Goal: Transaction & Acquisition: Purchase product/service

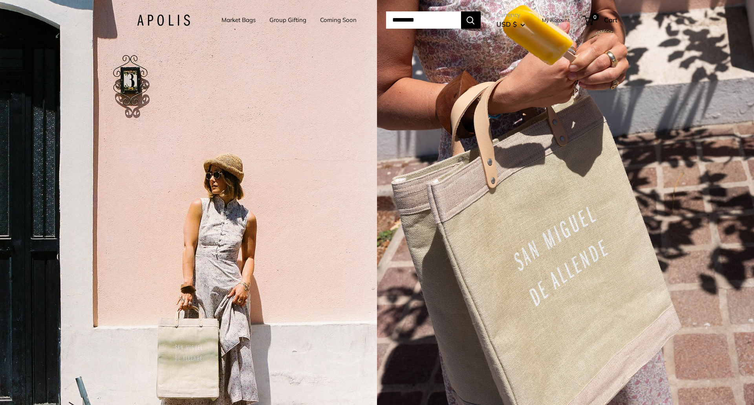
click at [241, 20] on link "Market Bags" at bounding box center [238, 20] width 34 height 11
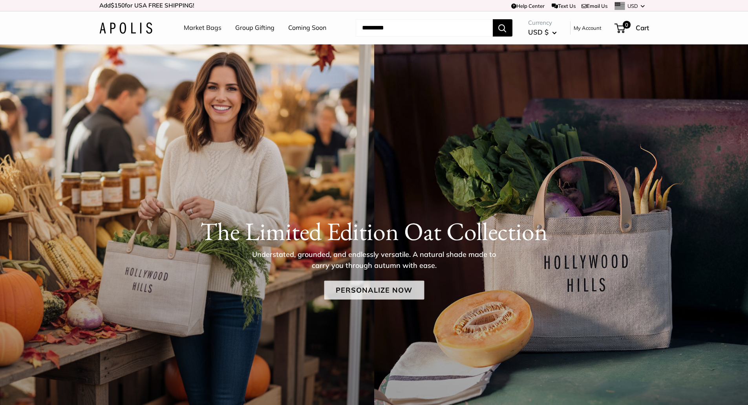
click at [374, 294] on link "Personalize Now" at bounding box center [374, 289] width 100 height 19
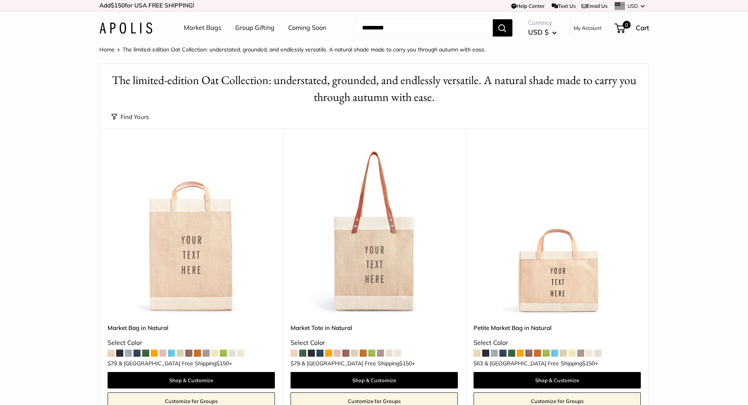
click at [0, 0] on img at bounding box center [0, 0] width 0 height 0
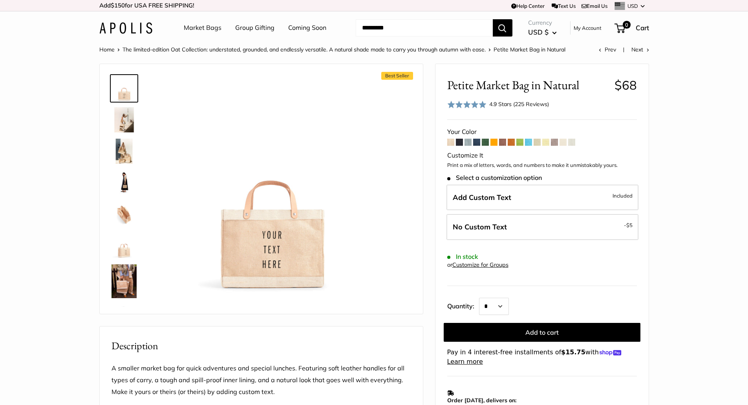
click at [486, 142] on span at bounding box center [485, 142] width 7 height 7
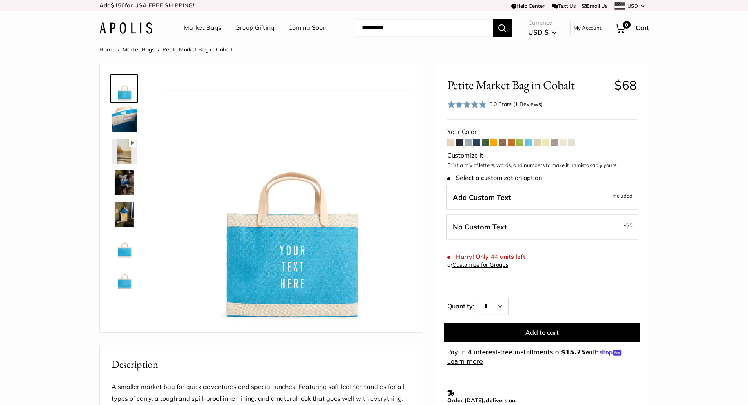
click at [126, 211] on img at bounding box center [123, 213] width 25 height 25
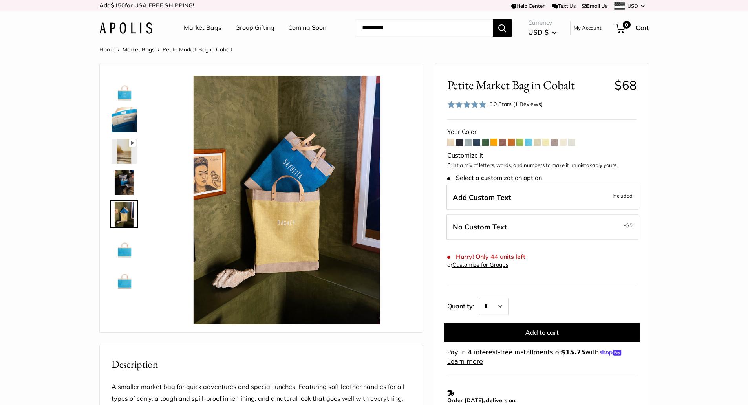
click at [484, 143] on span at bounding box center [485, 142] width 7 height 7
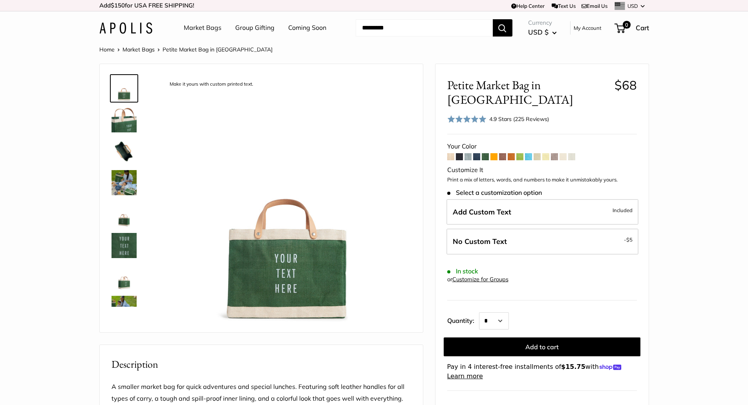
click at [124, 178] on img at bounding box center [123, 182] width 25 height 25
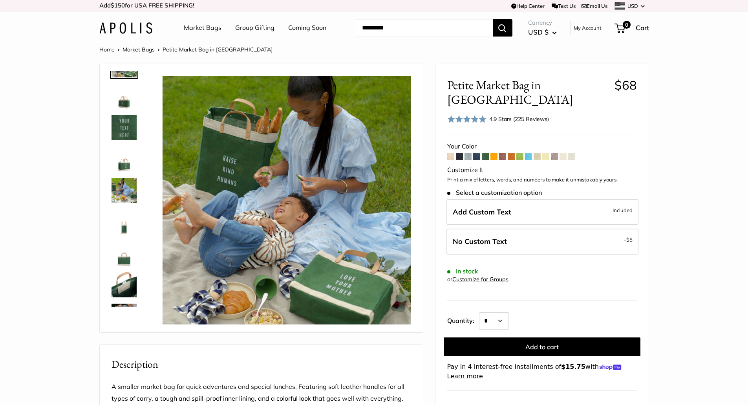
click at [122, 192] on img at bounding box center [123, 190] width 25 height 25
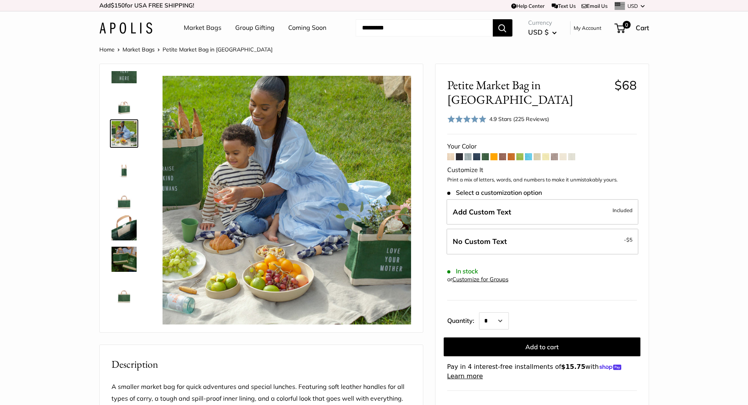
scroll to position [176, 0]
click at [122, 248] on img at bounding box center [123, 257] width 25 height 25
